Goal: Communication & Community: Answer question/provide support

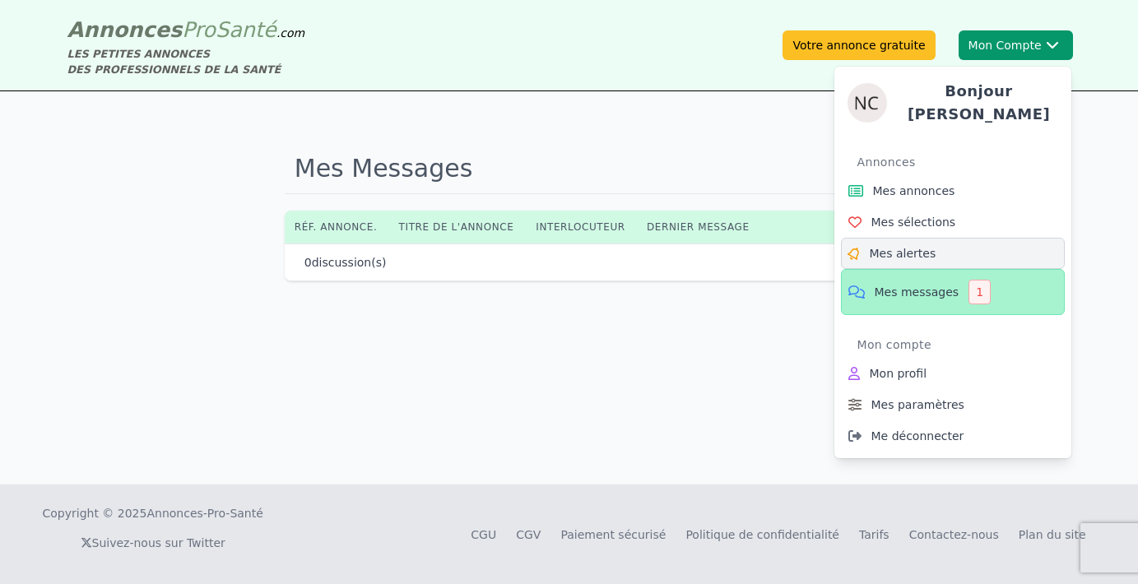
click at [904, 259] on link "Mes alertes" at bounding box center [953, 253] width 224 height 31
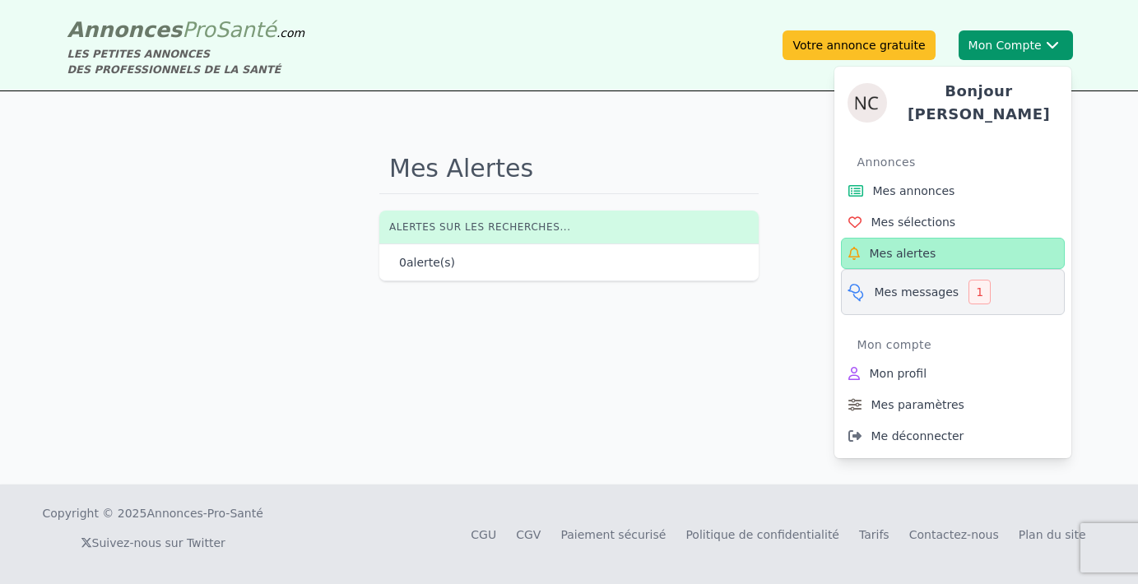
click at [900, 276] on link "Mes messages 1" at bounding box center [953, 292] width 224 height 46
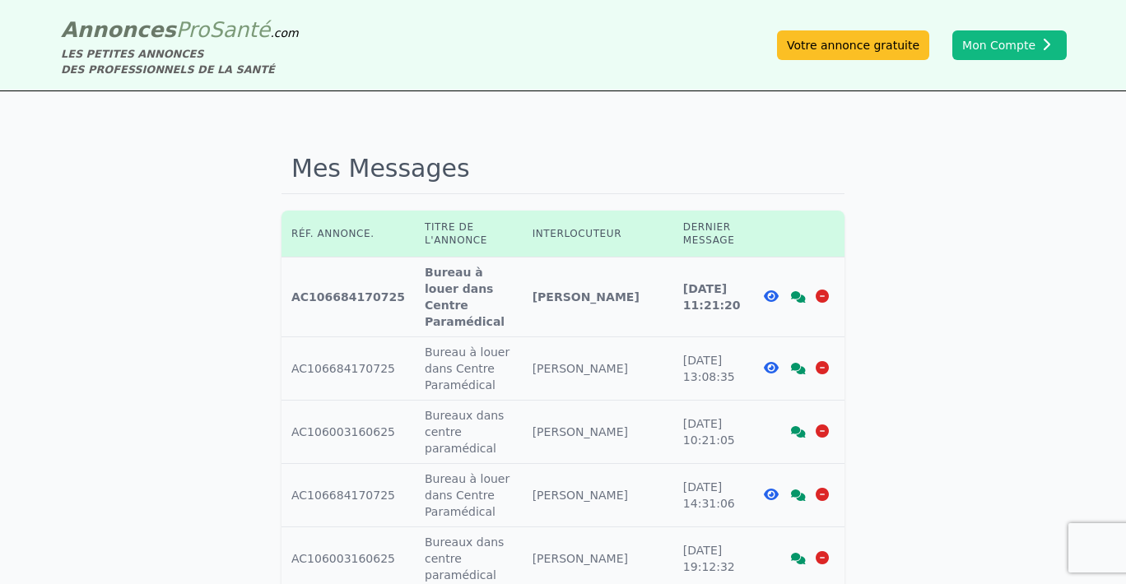
click at [797, 291] on icon at bounding box center [798, 297] width 15 height 12
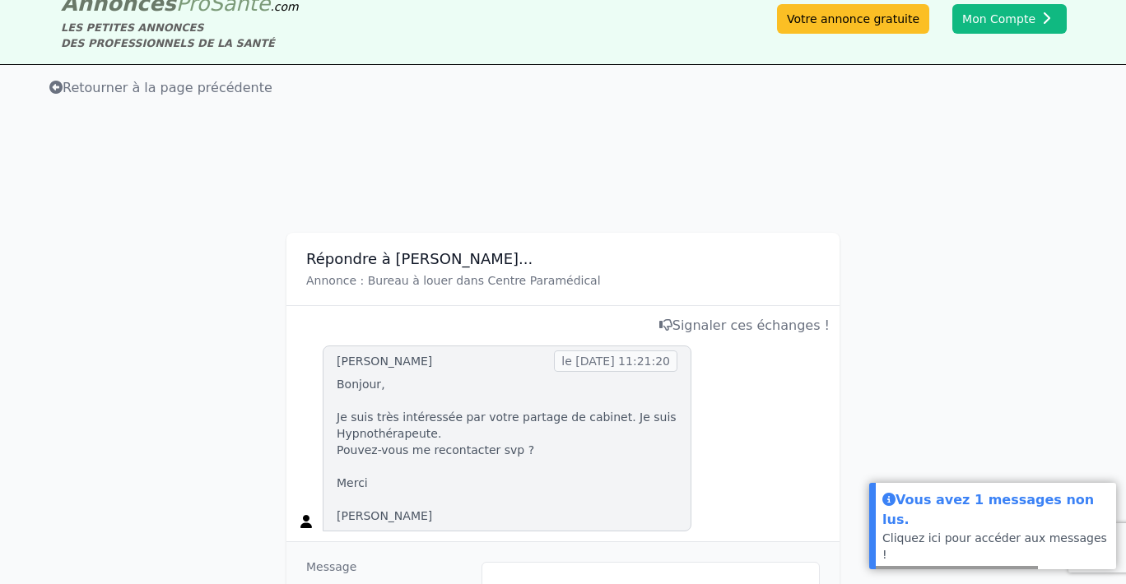
scroll to position [145, 0]
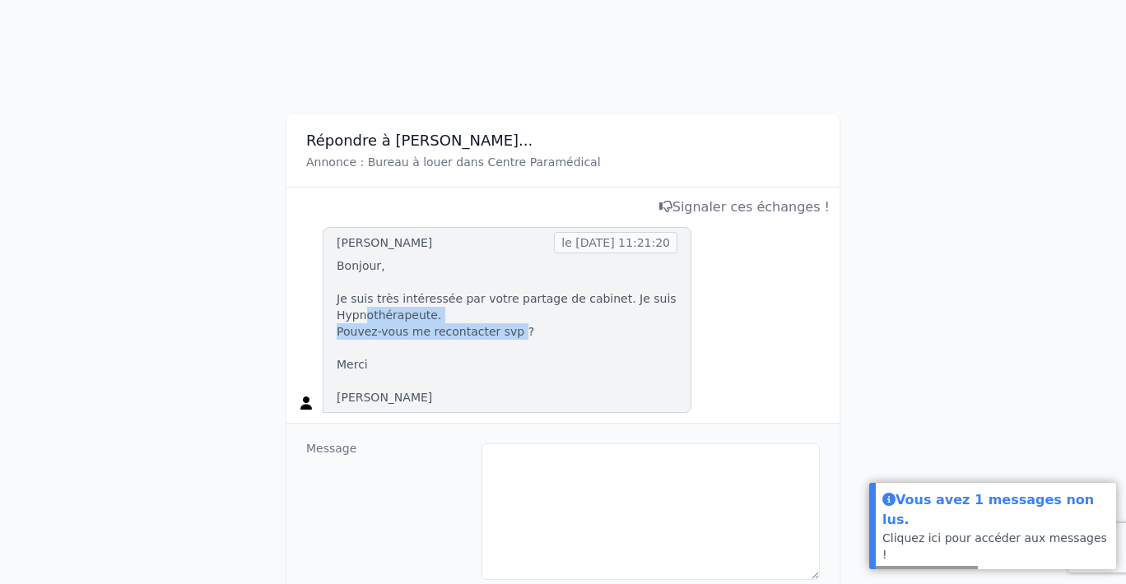
drag, startPoint x: 368, startPoint y: 320, endPoint x: 514, endPoint y: 327, distance: 146.6
click at [514, 327] on p "Bonjour, Je suis très intéressée par votre partage de cabinet. Je suis Hypnothé…" at bounding box center [507, 332] width 341 height 148
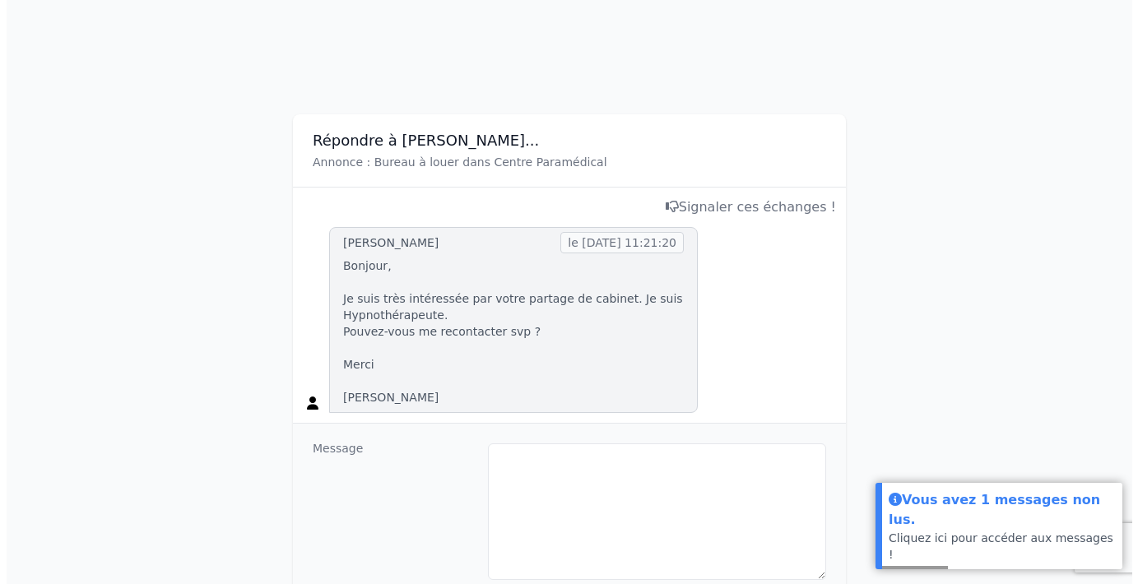
scroll to position [260, 0]
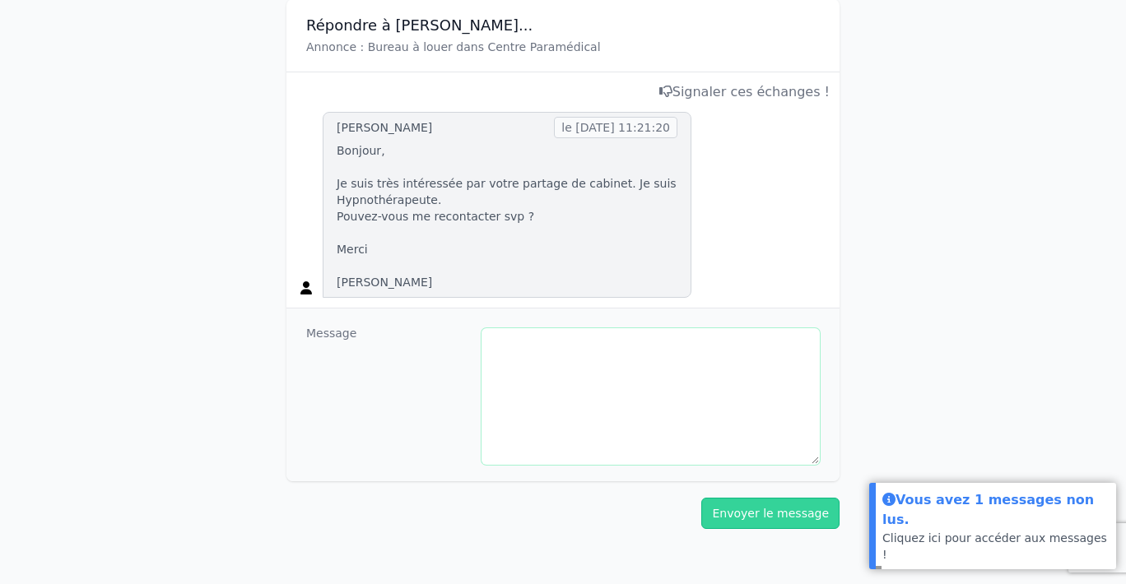
click at [584, 388] on textarea at bounding box center [650, 396] width 338 height 137
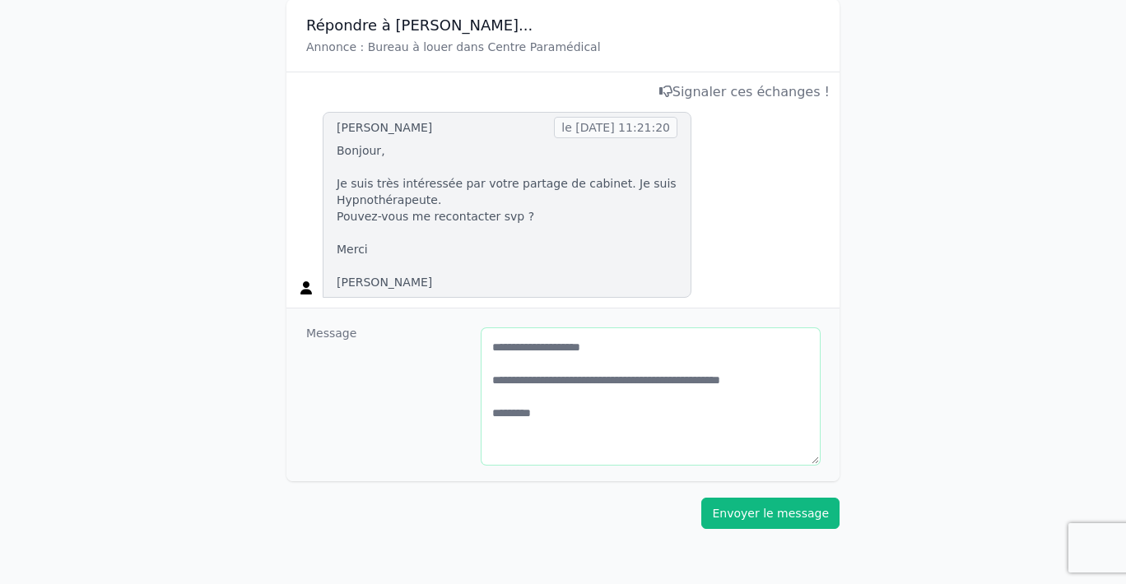
type textarea "**********"
click at [777, 508] on button "Envoyer le message" at bounding box center [770, 513] width 138 height 31
